Goal: Information Seeking & Learning: Learn about a topic

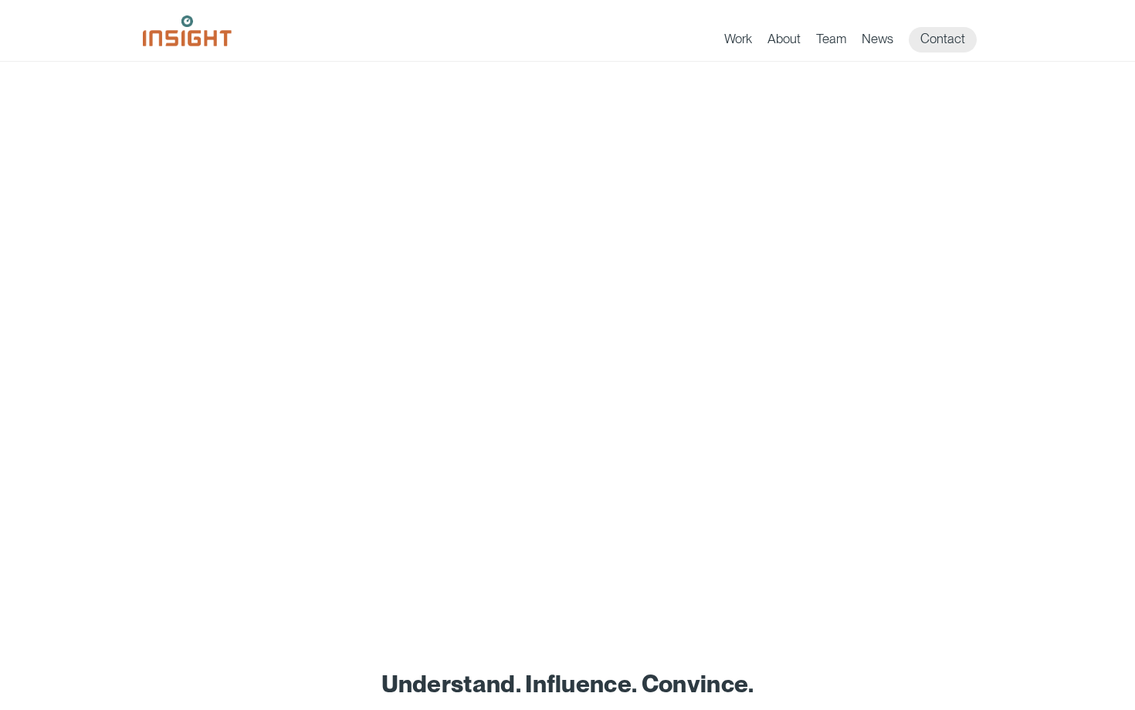
scroll to position [14, 0]
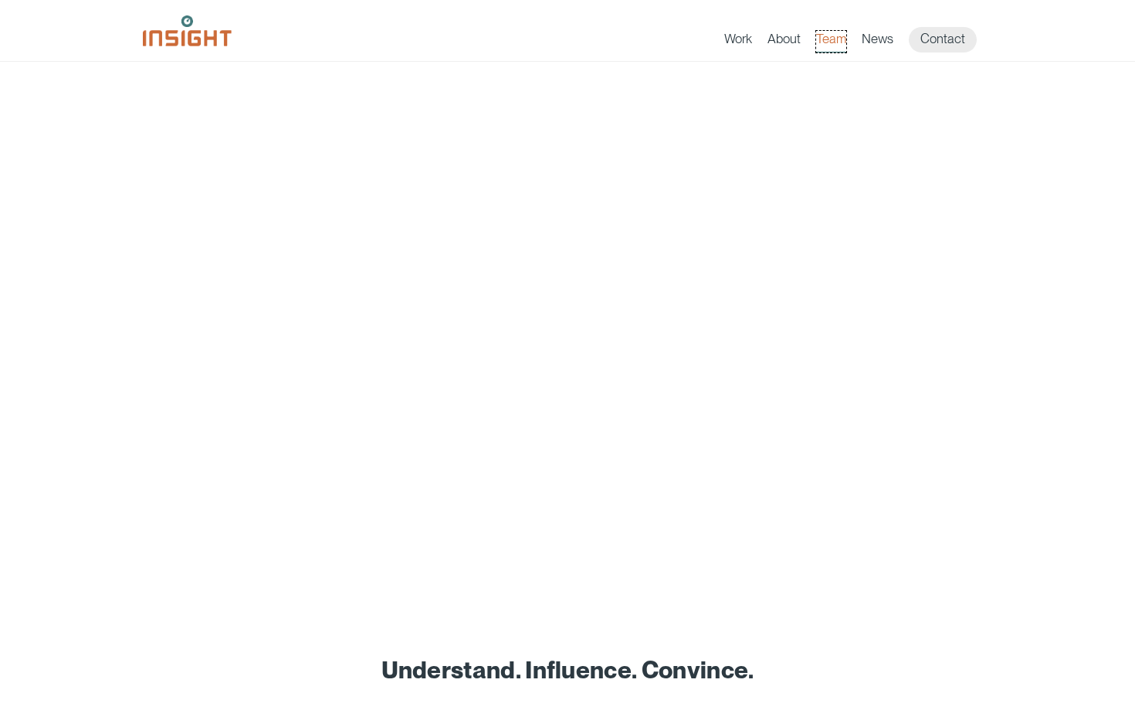
click at [831, 44] on link "Team" at bounding box center [831, 42] width 30 height 22
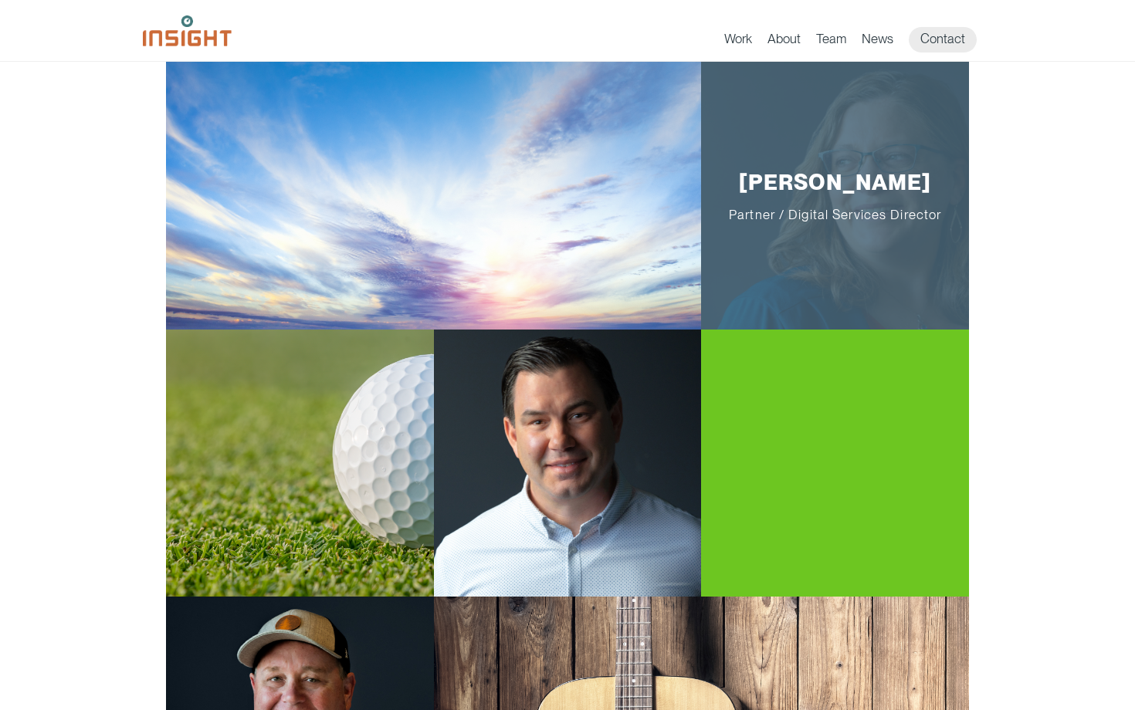
scroll to position [96, 0]
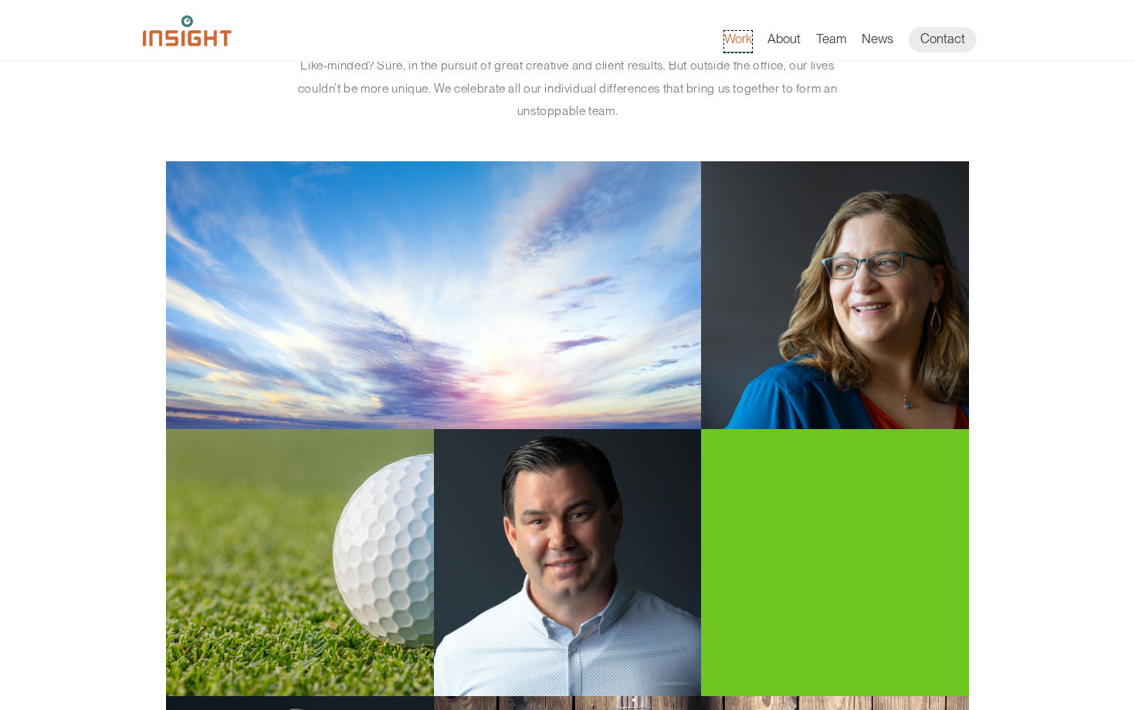
click at [739, 40] on link "Work" at bounding box center [738, 42] width 28 height 22
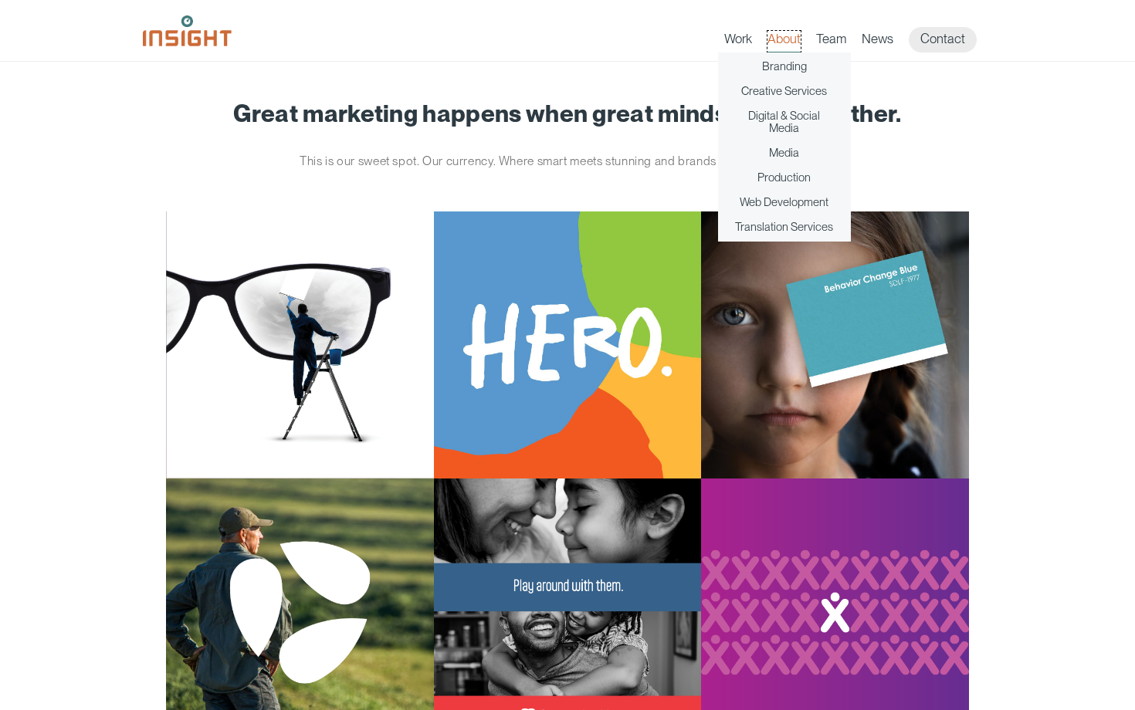
click at [791, 45] on link "About" at bounding box center [784, 42] width 33 height 22
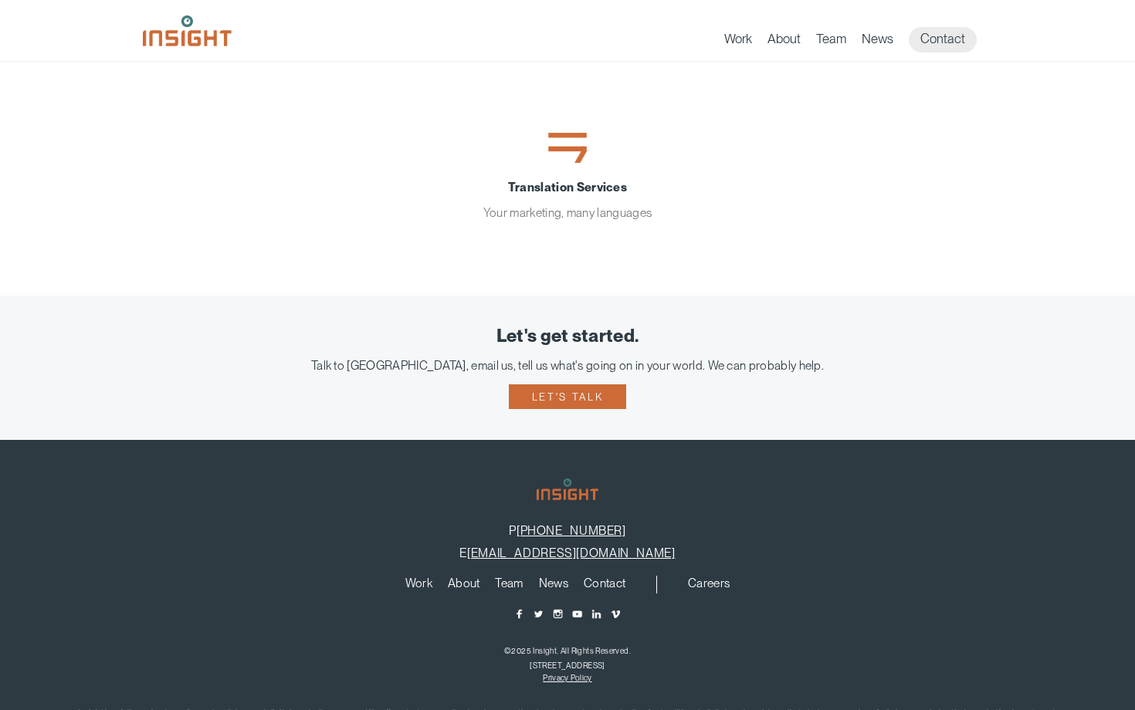
scroll to position [544, 0]
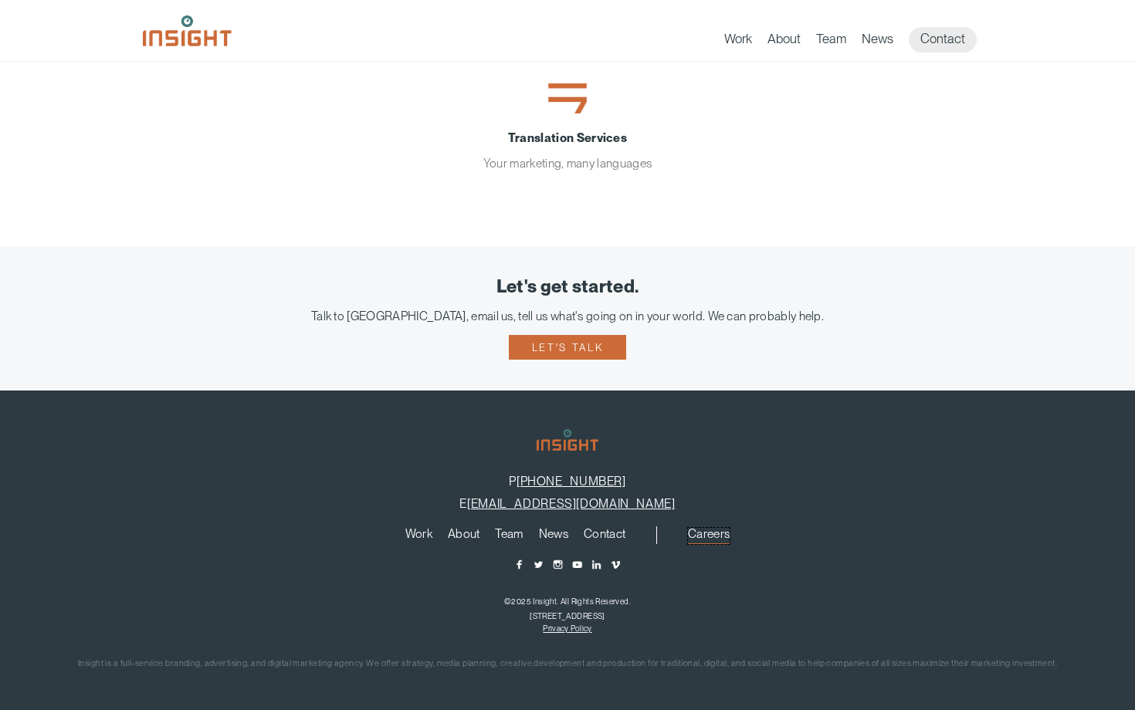
click at [720, 535] on link "Careers" at bounding box center [709, 536] width 42 height 17
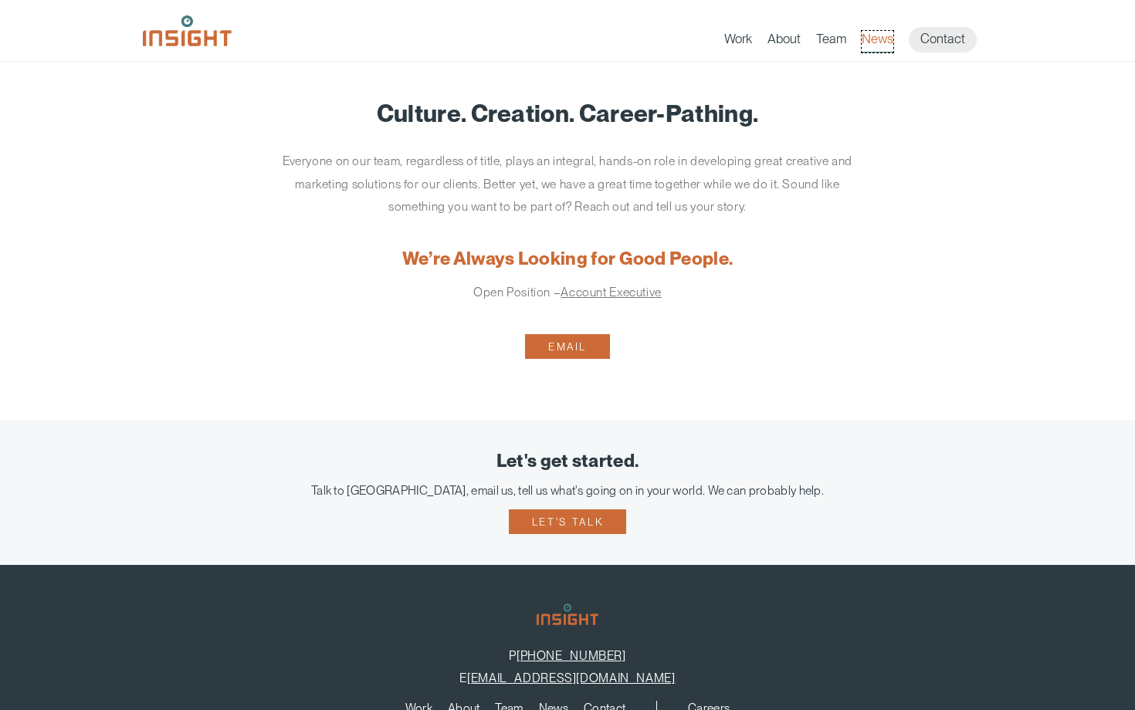
click at [872, 40] on link "News" at bounding box center [878, 42] width 32 height 22
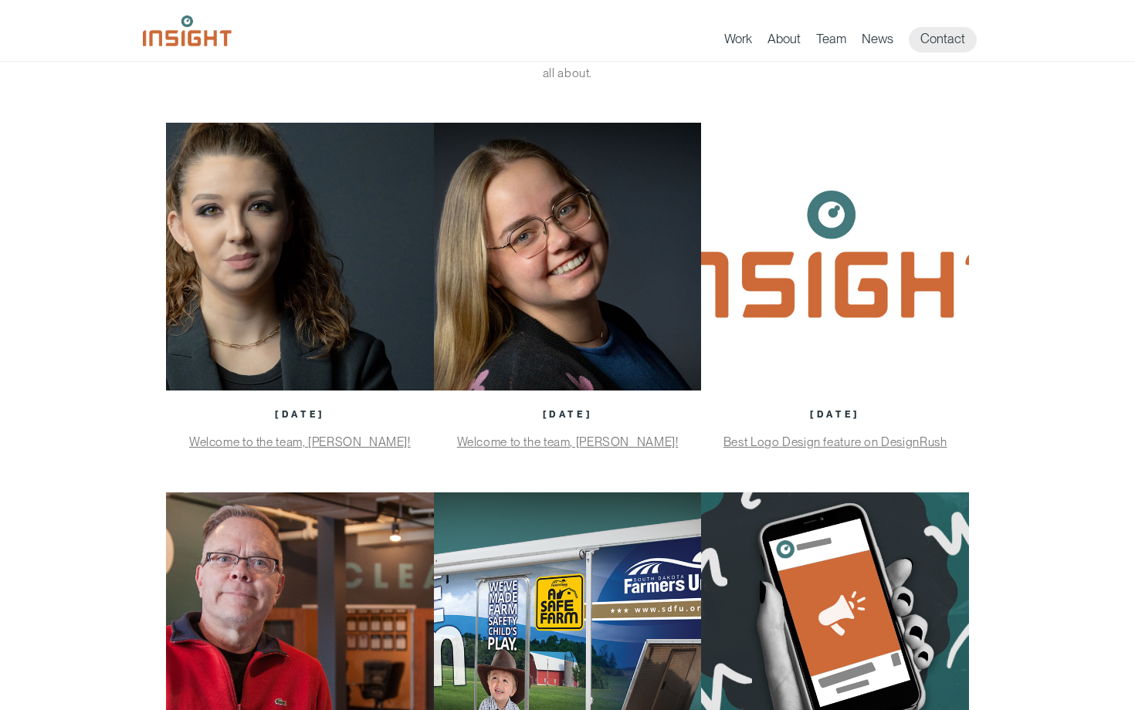
scroll to position [112, 0]
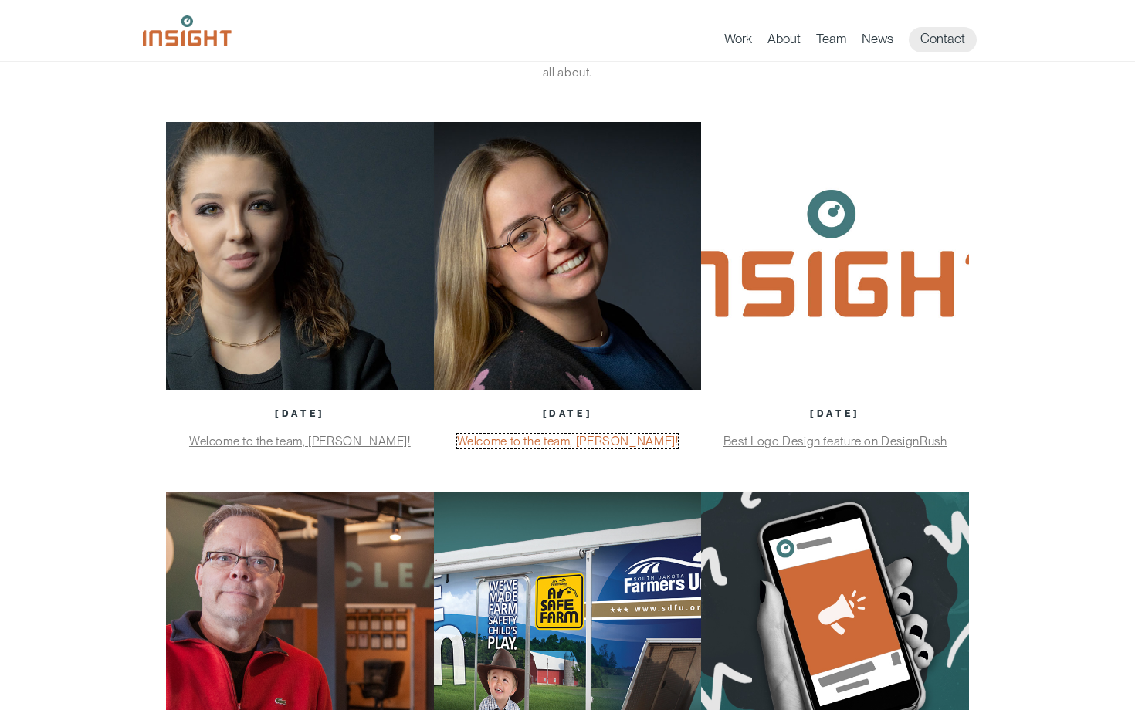
click at [571, 442] on link "Welcome to the team, [PERSON_NAME]!" at bounding box center [568, 441] width 222 height 15
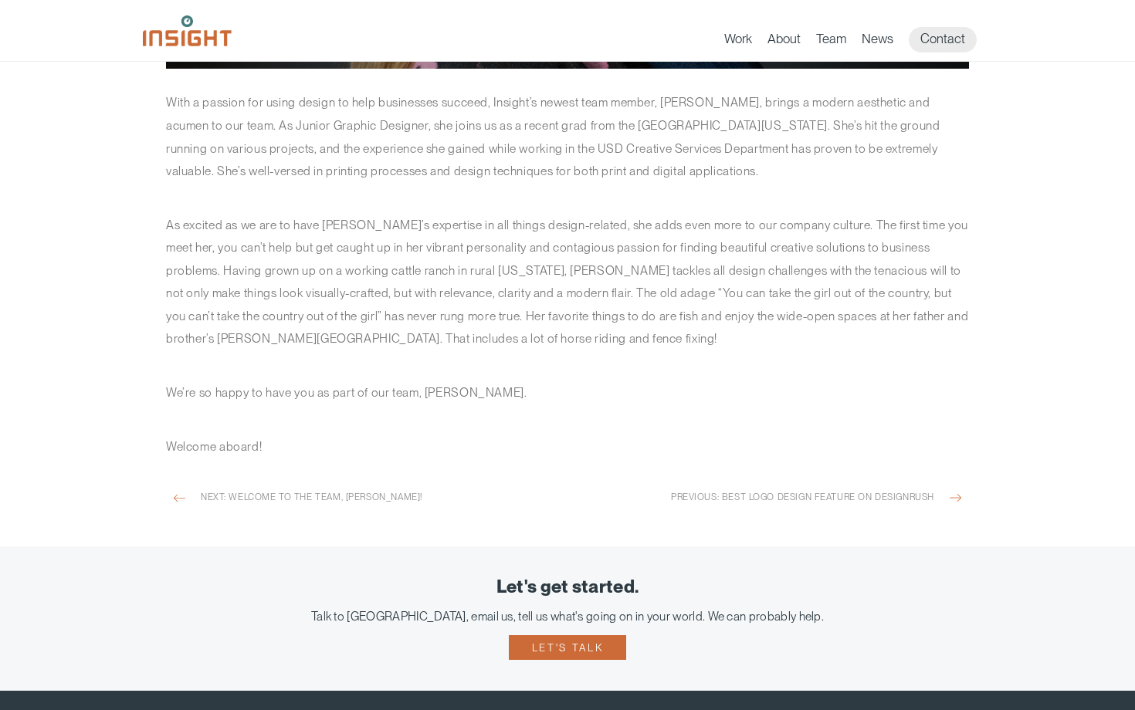
scroll to position [577, 0]
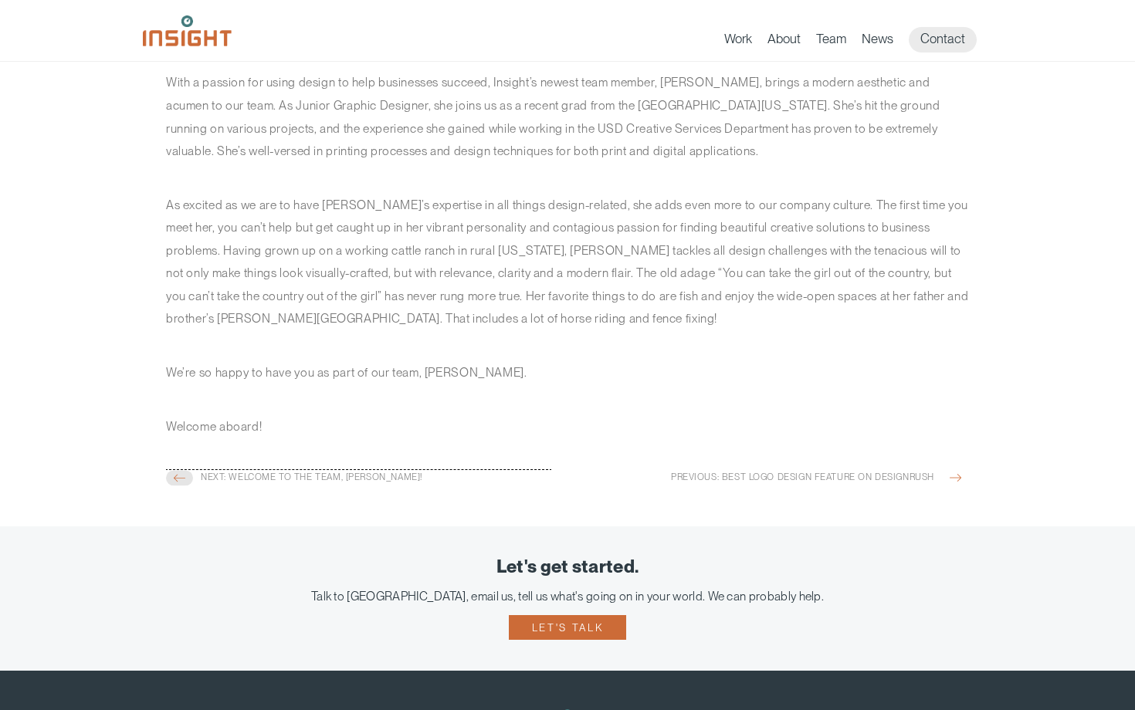
click at [317, 481] on span "Next: Welcome to the team, [PERSON_NAME]!" at bounding box center [372, 479] width 343 height 19
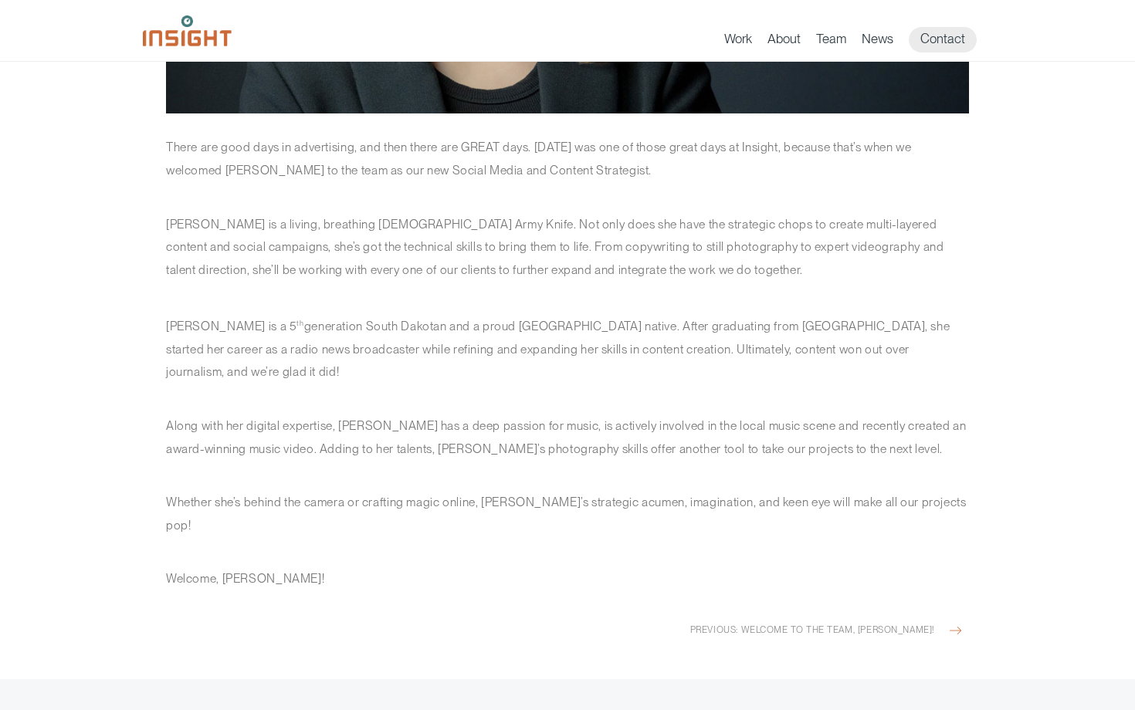
scroll to position [513, 0]
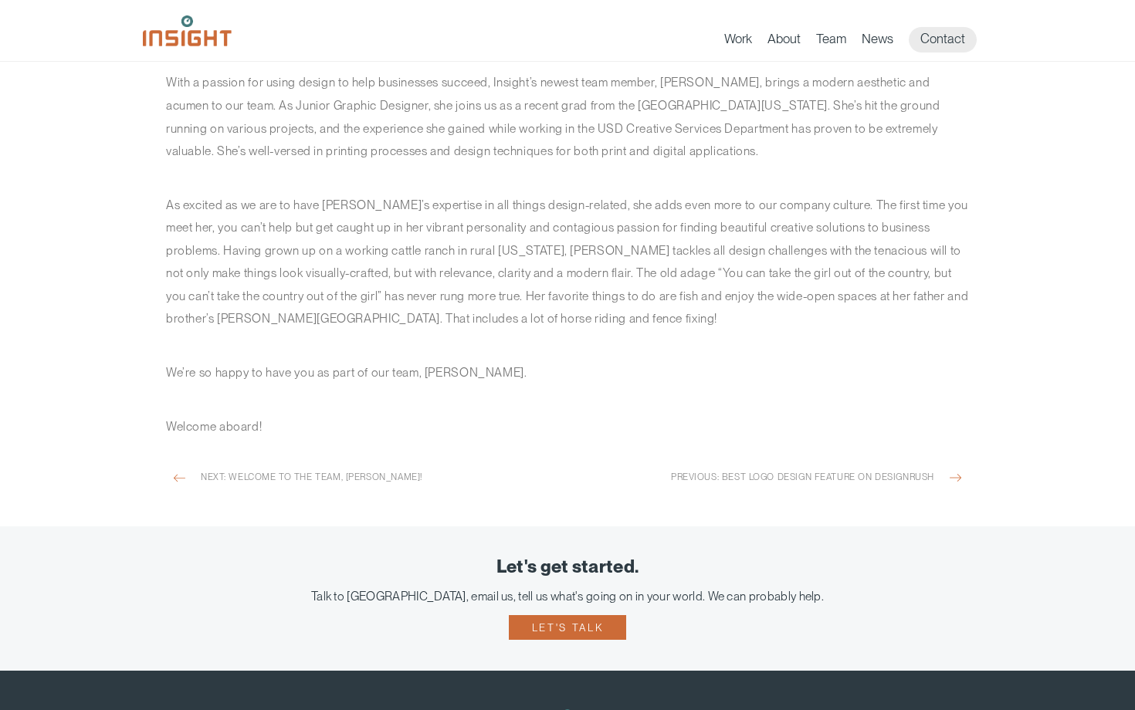
scroll to position [577, 0]
